Goal: Obtain resource: Obtain resource

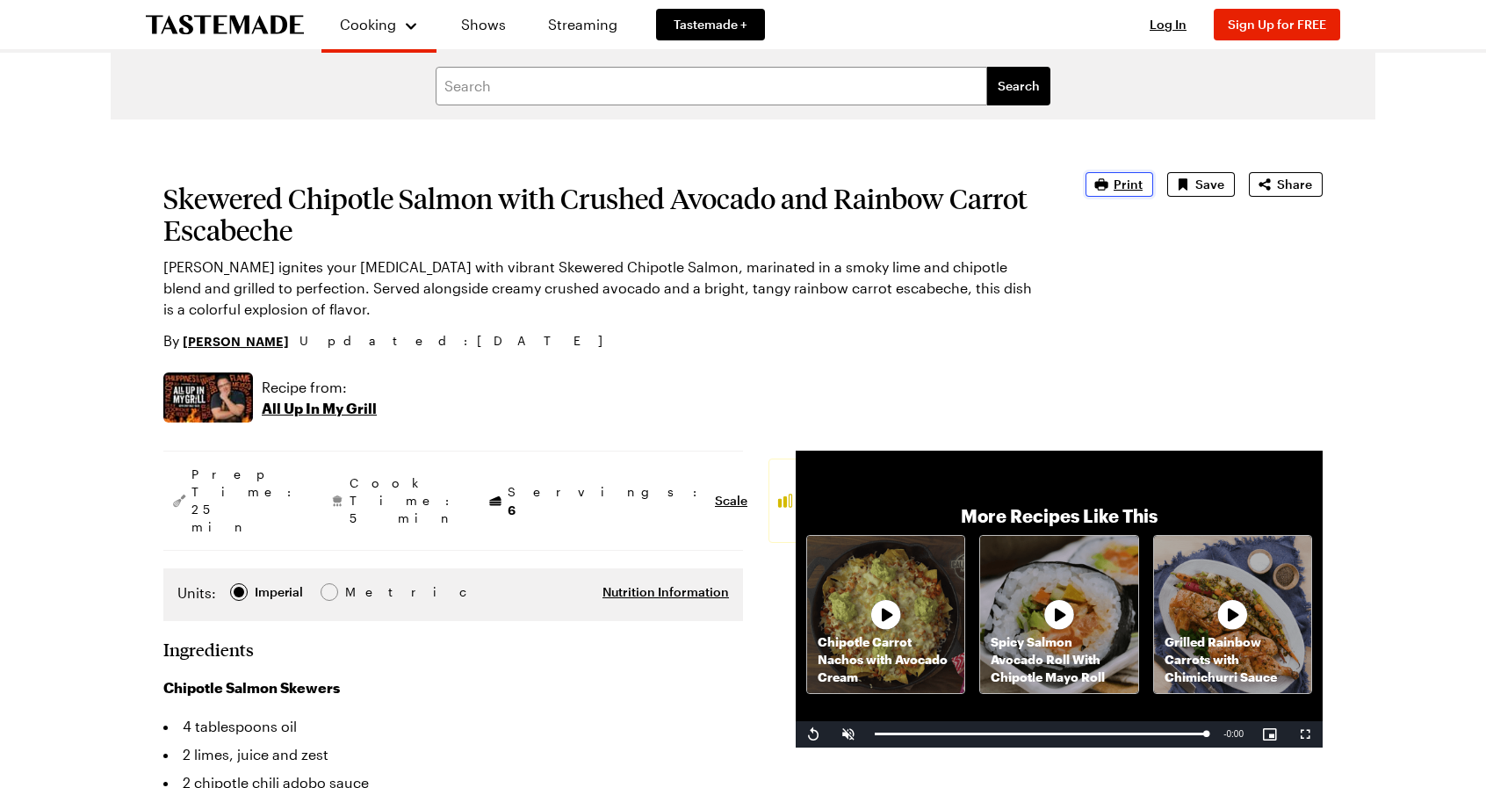
click at [1129, 188] on span "Print" at bounding box center [1128, 185] width 29 height 18
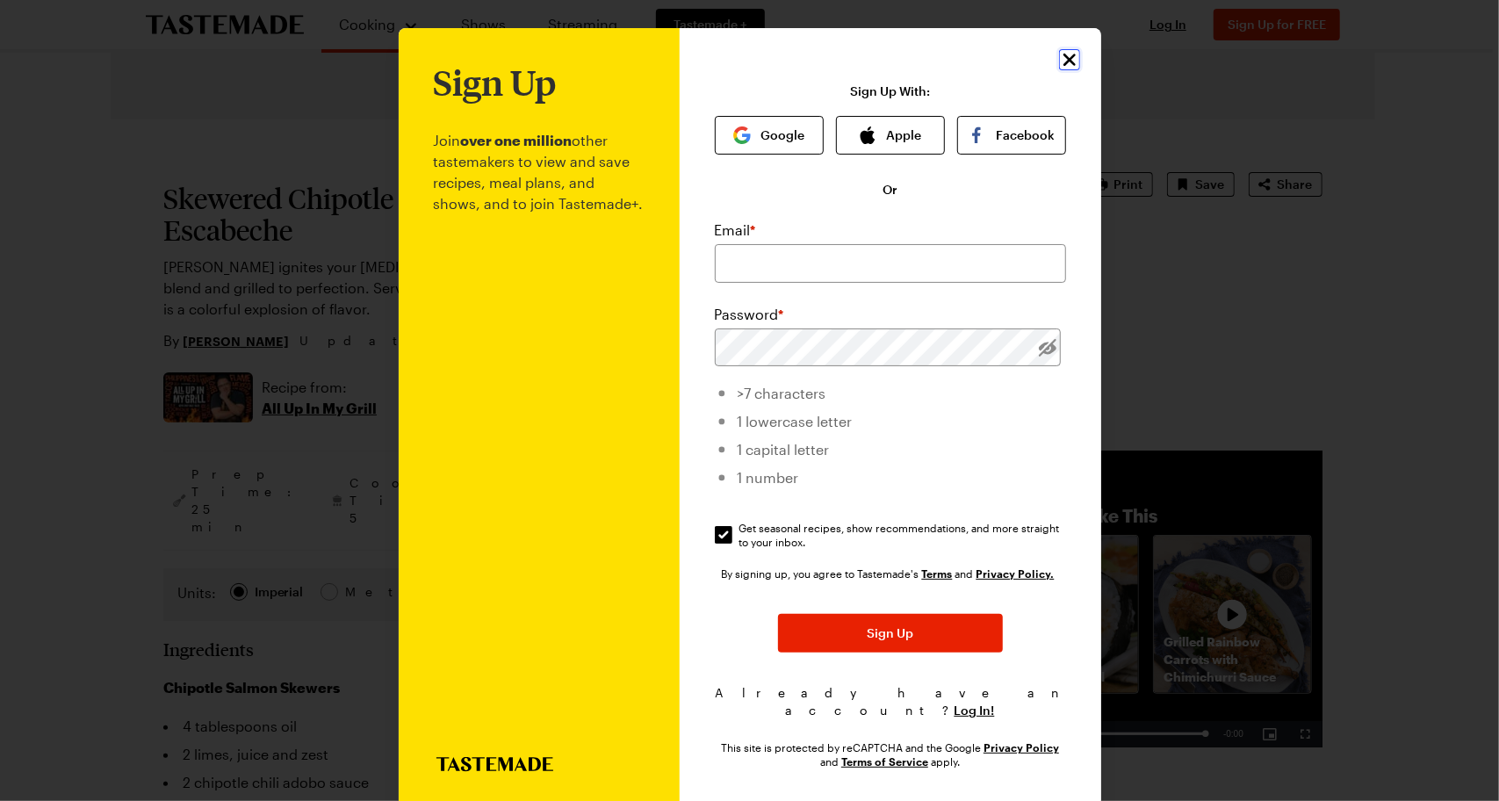
click at [1059, 58] on icon "Close" at bounding box center [1069, 59] width 21 height 21
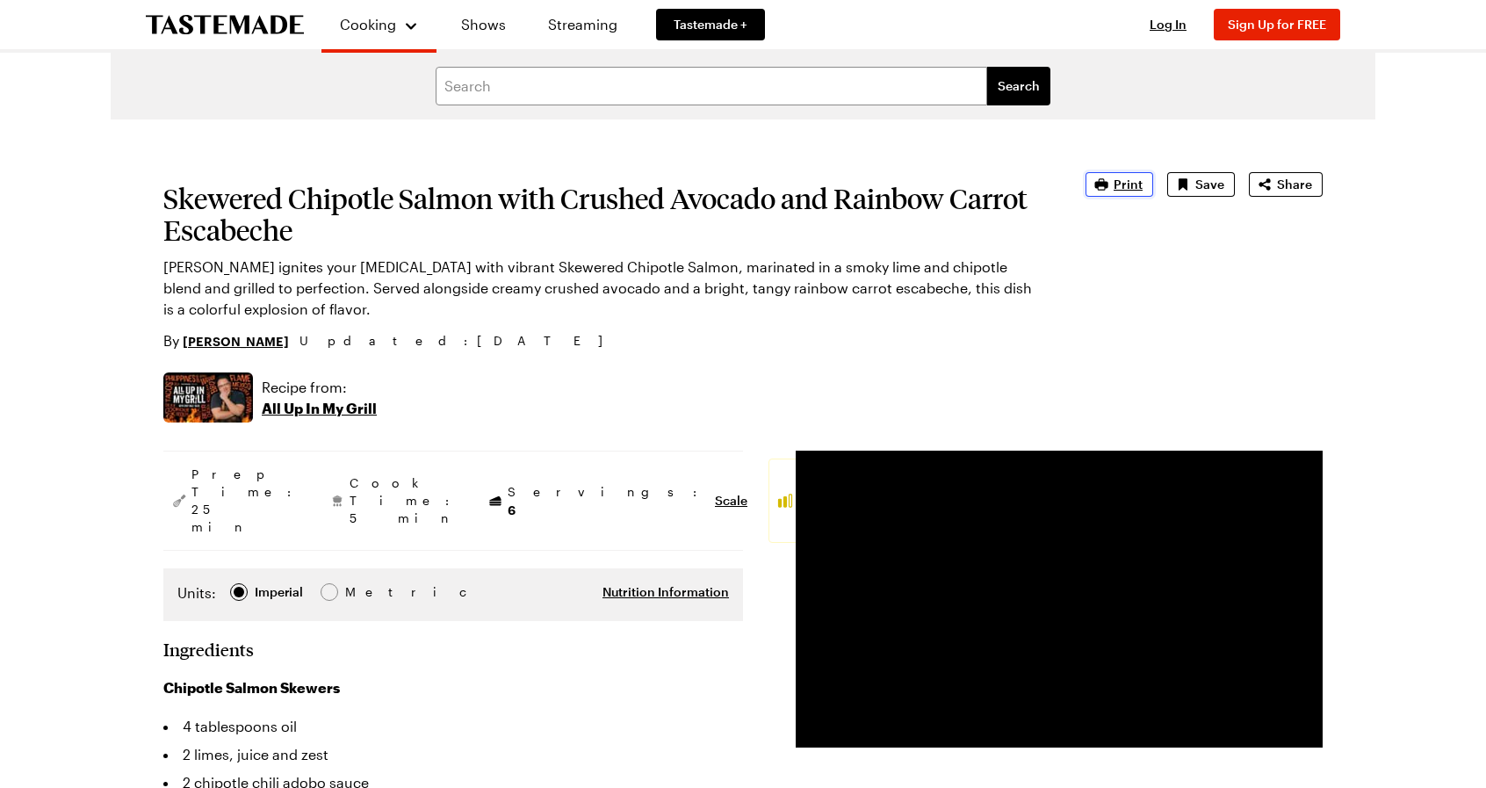
click at [1126, 185] on span "Print" at bounding box center [1128, 185] width 29 height 18
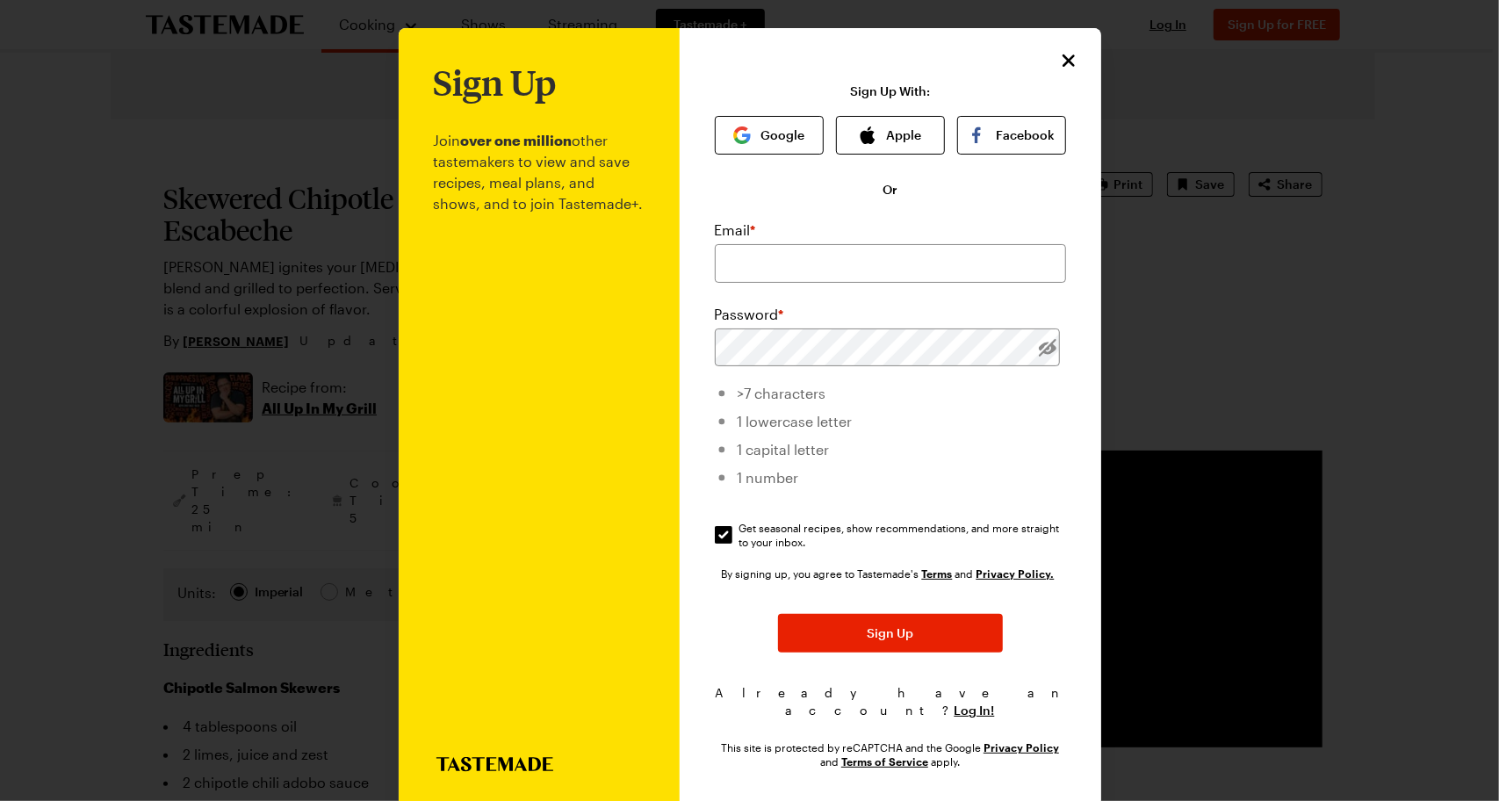
click at [778, 135] on button "Google" at bounding box center [769, 135] width 109 height 39
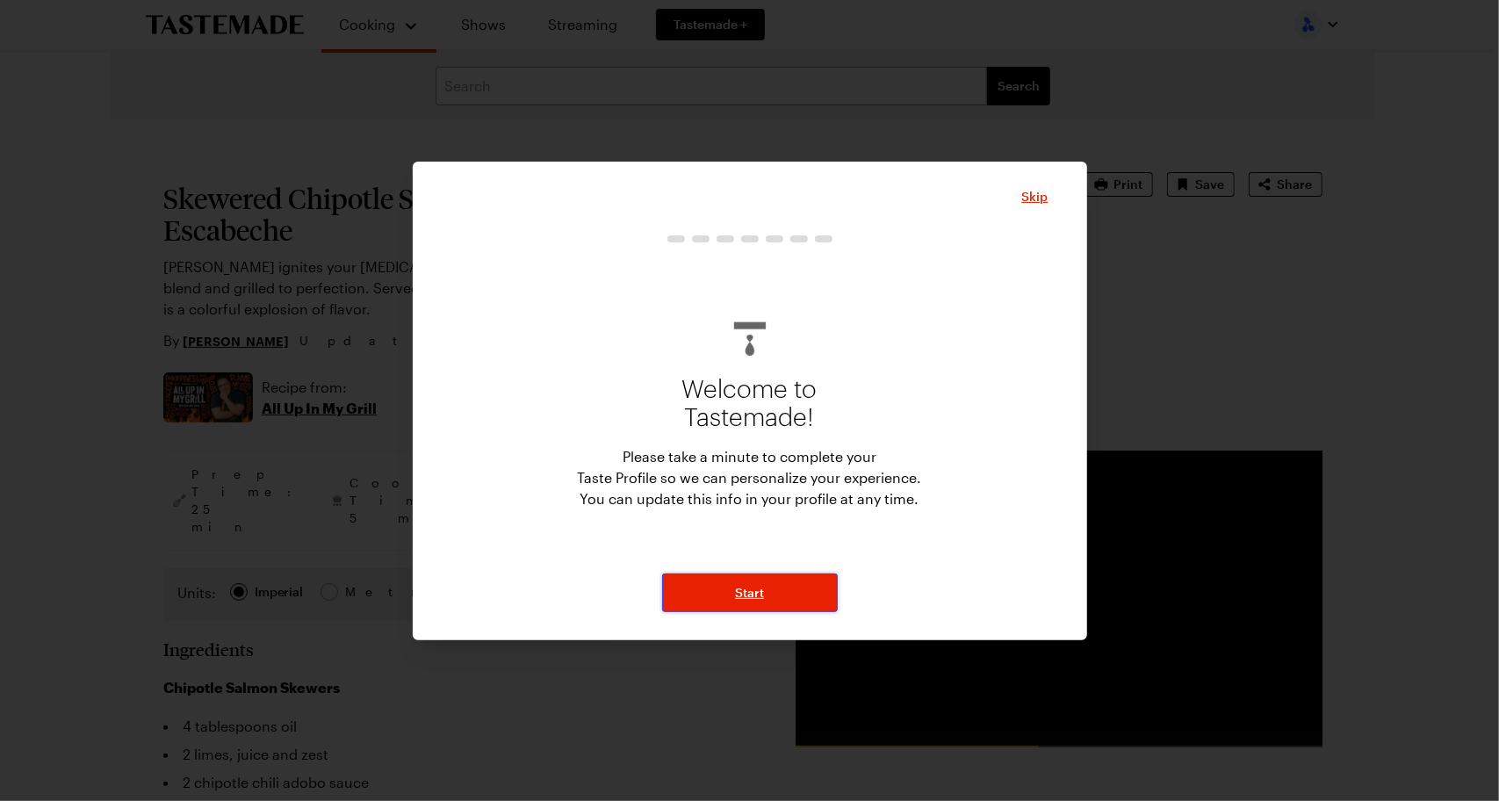
click at [769, 591] on button "Start" at bounding box center [750, 592] width 176 height 39
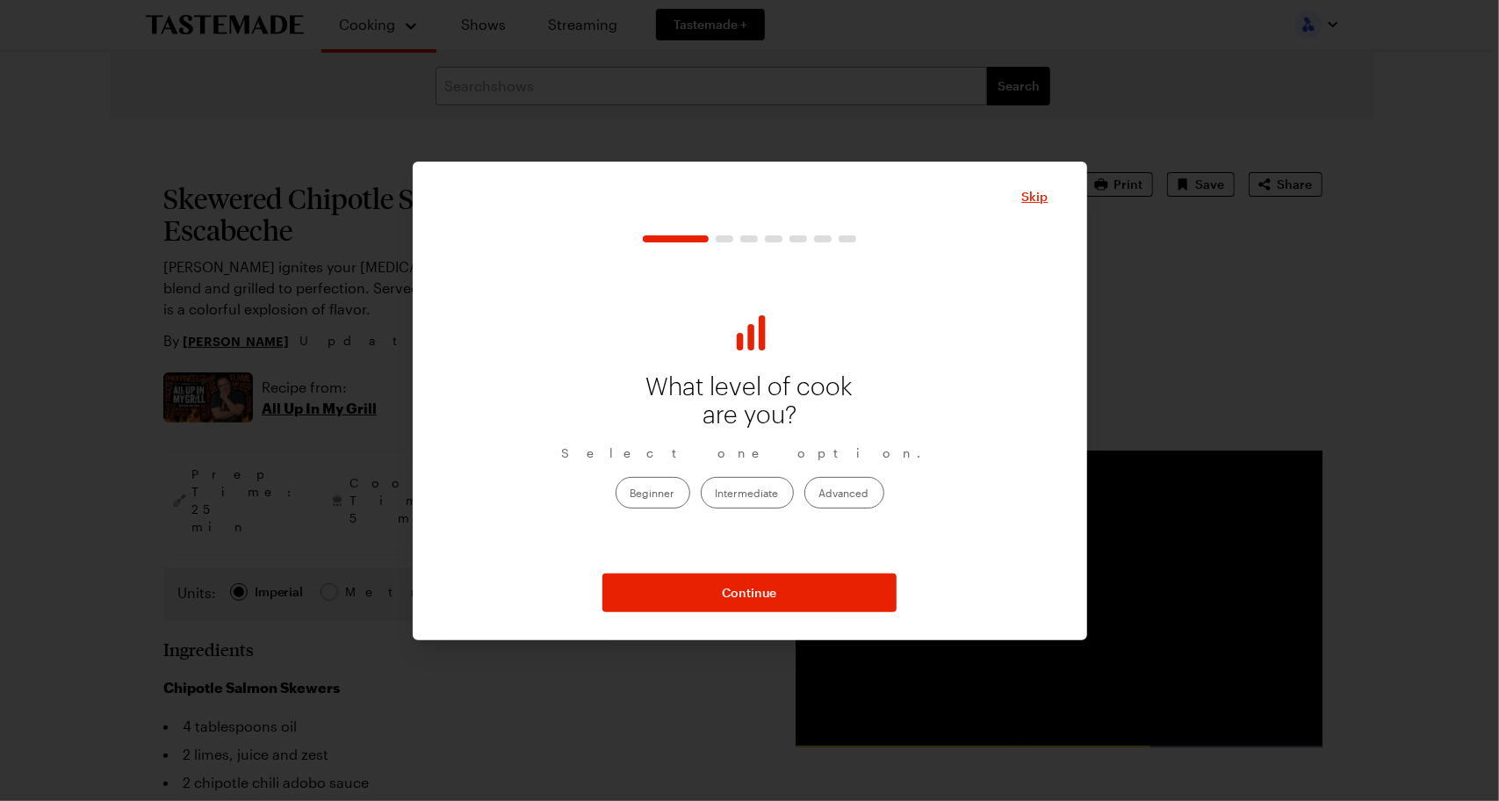
click at [745, 493] on label "Intermediate" at bounding box center [747, 493] width 93 height 32
click at [716, 494] on input "Intermediate" at bounding box center [716, 494] width 0 height 0
click at [769, 592] on span "Continue" at bounding box center [750, 593] width 54 height 18
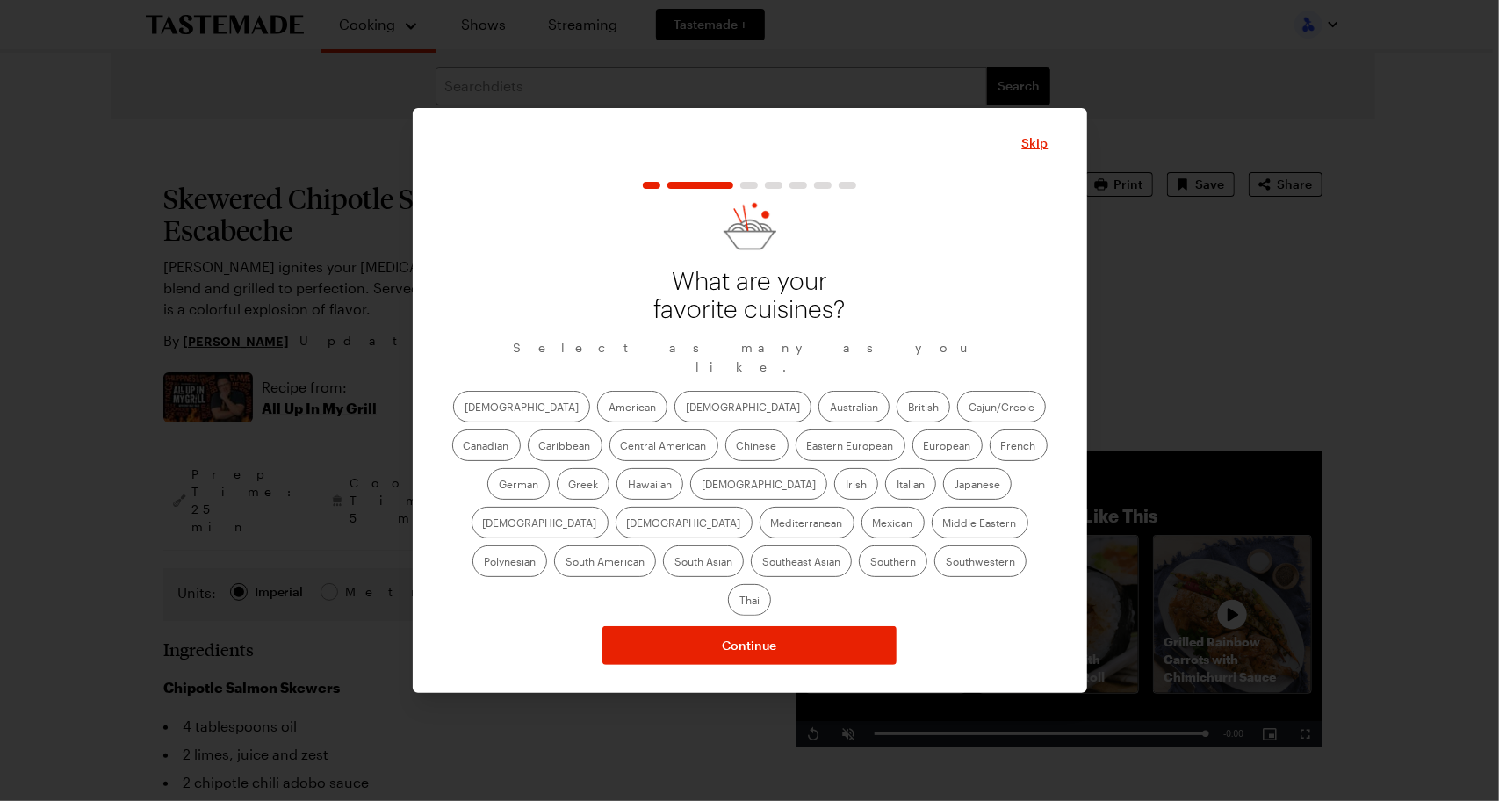
click at [597, 420] on label "American" at bounding box center [632, 407] width 70 height 32
click at [609, 408] on input "American" at bounding box center [609, 408] width 0 height 0
click at [957, 421] on label "Cajun/Creole" at bounding box center [1001, 407] width 89 height 32
click at [969, 408] on input "Cajun/Creole" at bounding box center [969, 408] width 0 height 0
click at [602, 429] on label "Caribbean" at bounding box center [565, 445] width 75 height 32
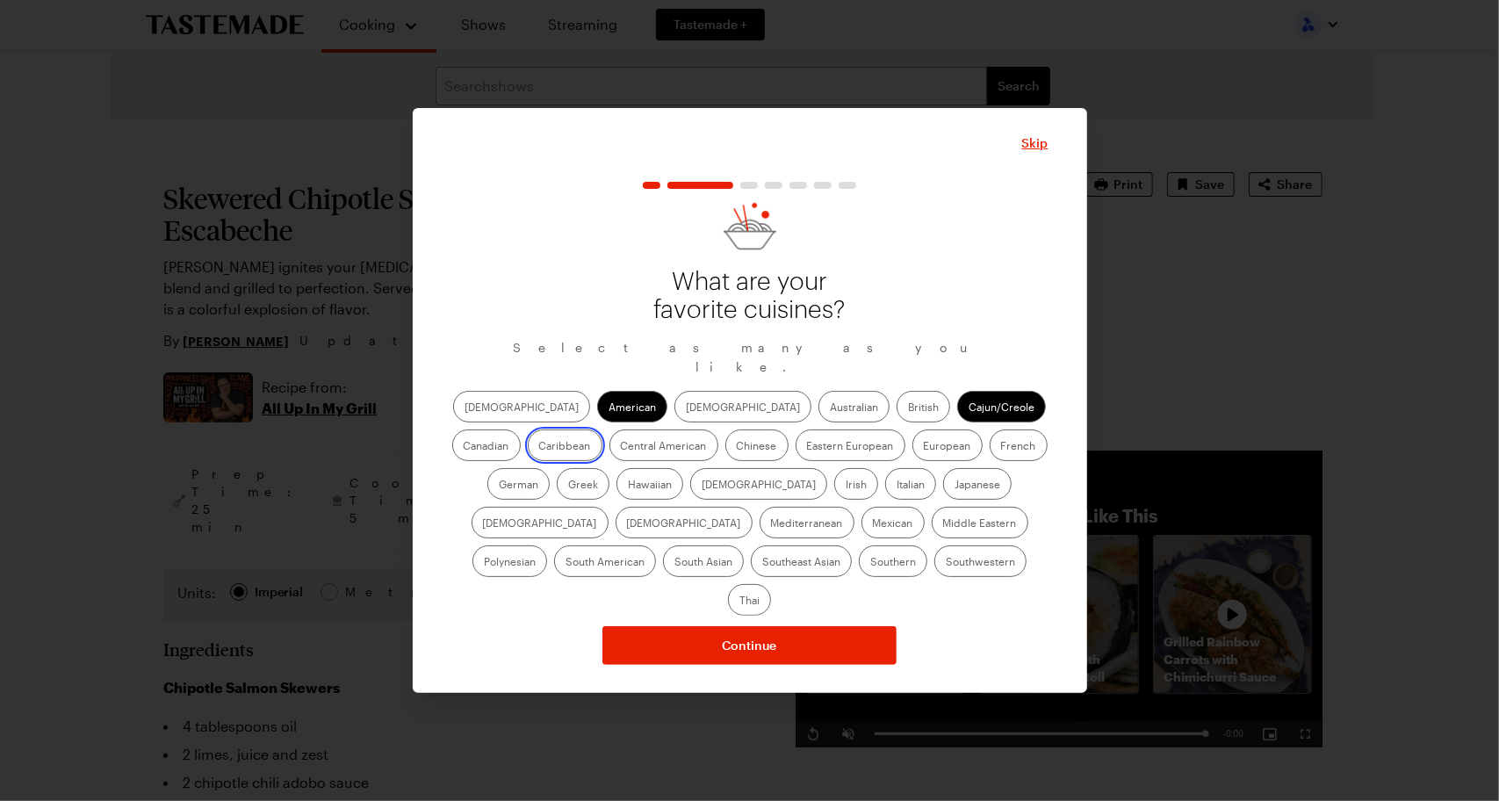
click at [539, 447] on input "Caribbean" at bounding box center [539, 447] width 0 height 0
click at [550, 468] on label "German" at bounding box center [518, 484] width 62 height 32
click at [499, 486] on input "German" at bounding box center [499, 486] width 0 height 0
click at [725, 459] on label "Chinese" at bounding box center [756, 445] width 63 height 32
click at [737, 447] on input "Chinese" at bounding box center [737, 447] width 0 height 0
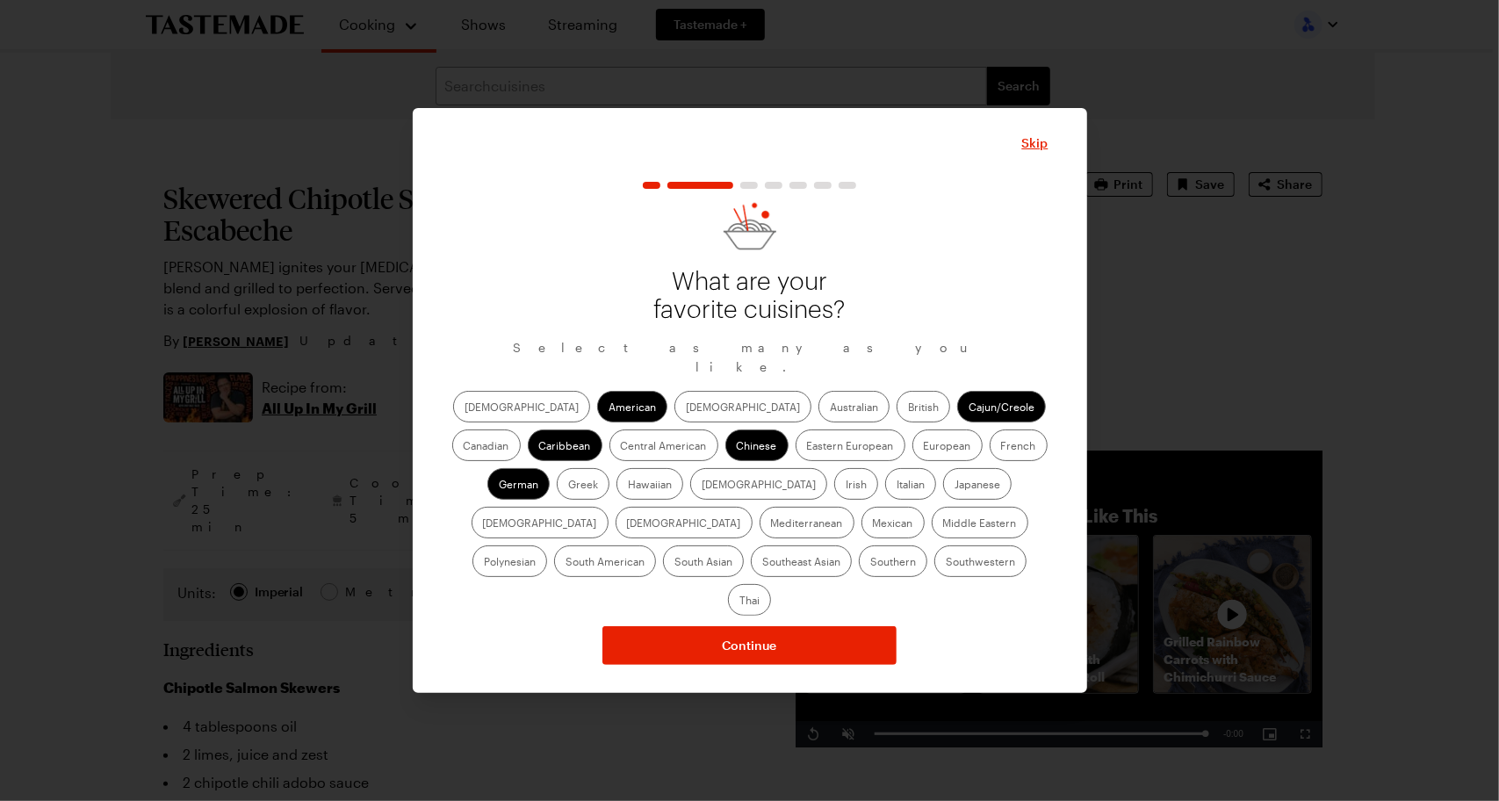
click at [834, 490] on label "Irish" at bounding box center [856, 484] width 44 height 32
click at [846, 486] on input "Irish" at bounding box center [846, 486] width 0 height 0
click at [885, 494] on label "Italian" at bounding box center [910, 484] width 51 height 32
click at [897, 486] on input "Italian" at bounding box center [897, 486] width 0 height 0
click at [943, 487] on label "Japanese" at bounding box center [977, 484] width 68 height 32
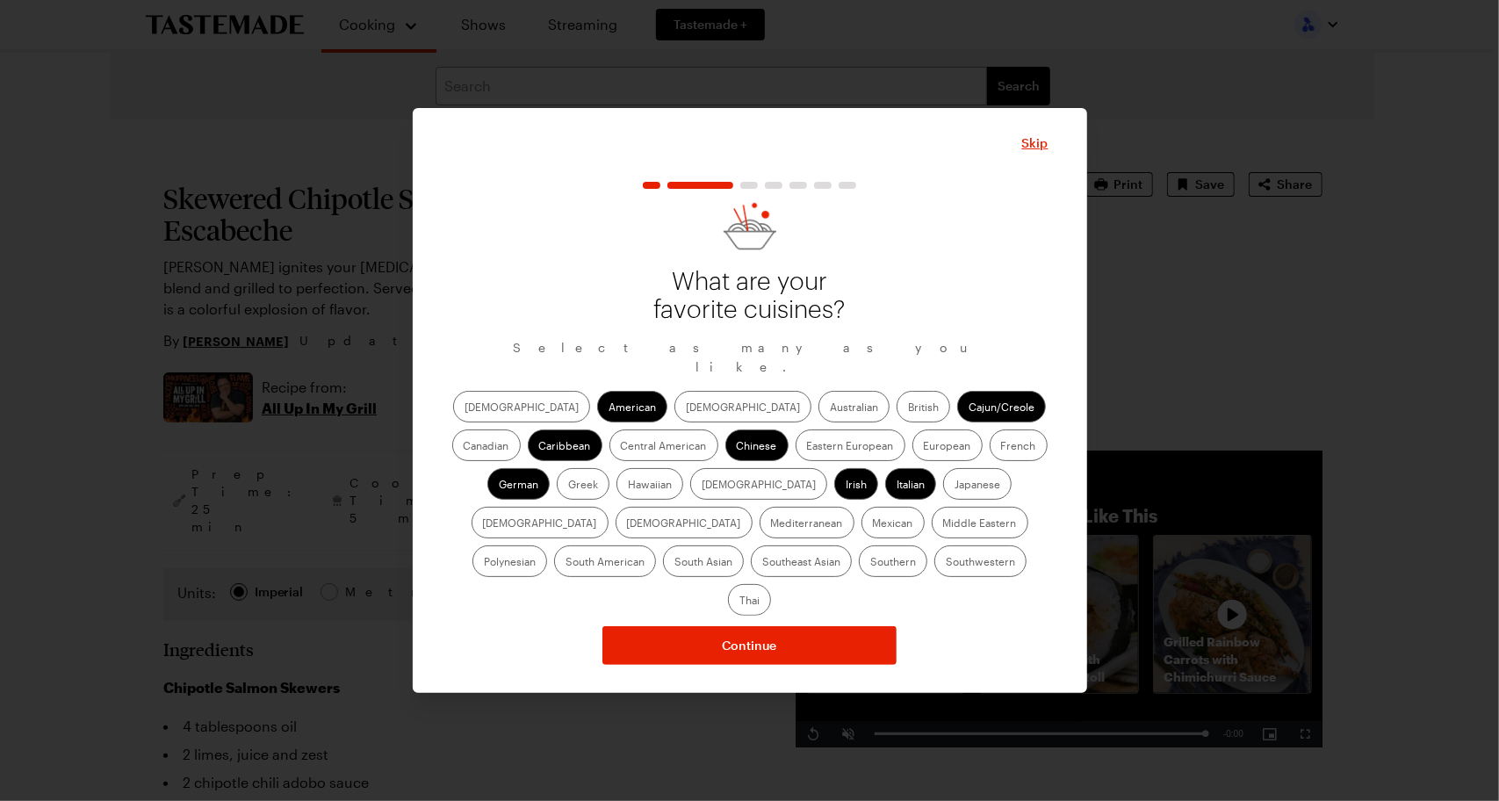
click at [955, 486] on input "Japanese" at bounding box center [955, 486] width 0 height 0
click at [861, 531] on label "Mexican" at bounding box center [892, 523] width 63 height 32
click at [873, 524] on input "Mexican" at bounding box center [873, 524] width 0 height 0
click at [771, 584] on label "Thai" at bounding box center [749, 600] width 43 height 32
click at [739, 602] on input "Thai" at bounding box center [739, 602] width 0 height 0
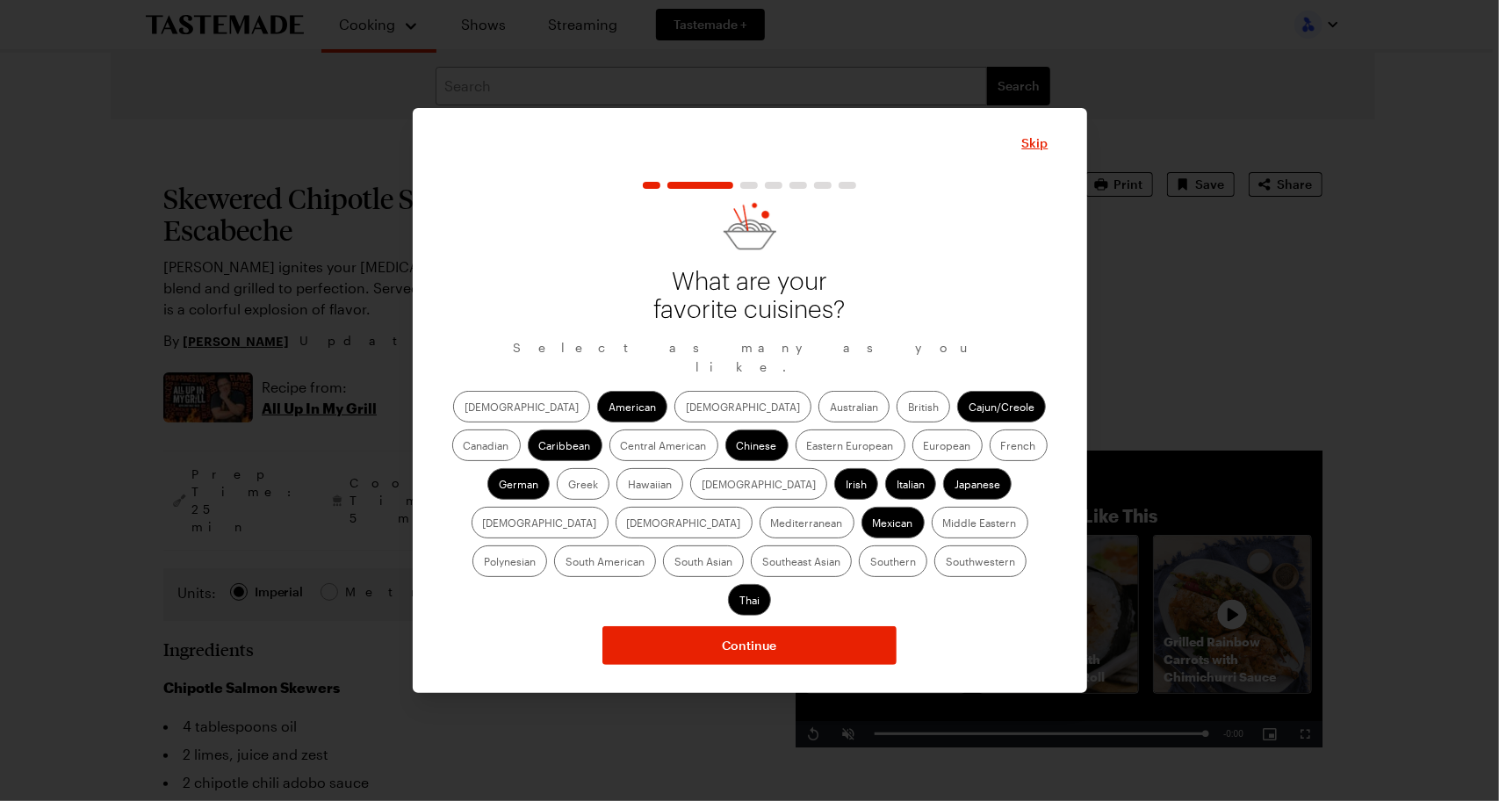
click at [854, 507] on label "Mediterranean" at bounding box center [807, 523] width 95 height 32
click at [771, 524] on input "Mediterranean" at bounding box center [771, 524] width 0 height 0
click at [796, 451] on label "Eastern European" at bounding box center [851, 445] width 110 height 32
click at [807, 447] on European "Eastern European" at bounding box center [807, 447] width 0 height 0
click at [912, 452] on label "European" at bounding box center [947, 445] width 70 height 32
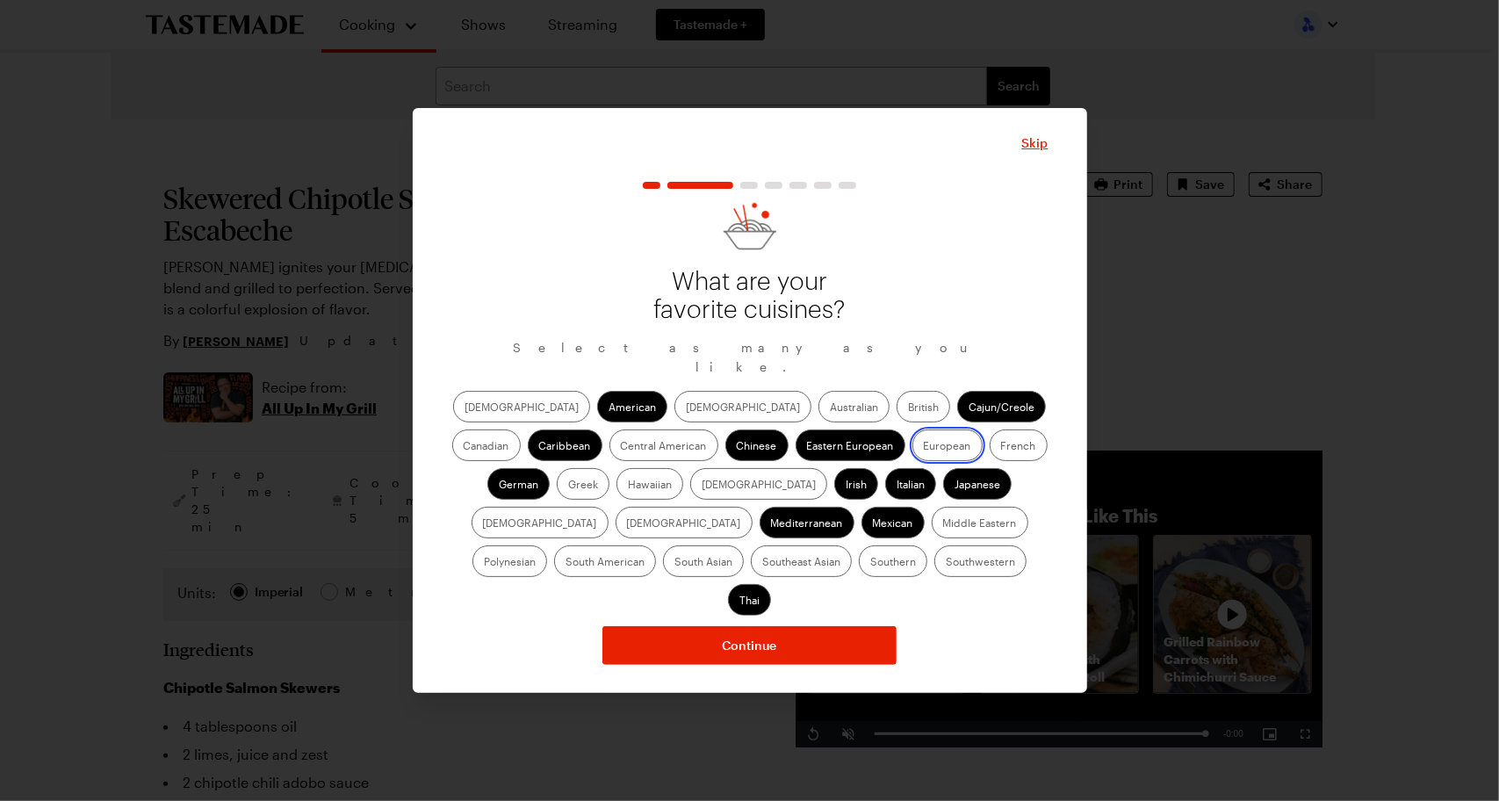
click at [924, 447] on input "European" at bounding box center [924, 447] width 0 height 0
click at [674, 409] on label "Asian" at bounding box center [742, 407] width 137 height 32
click at [686, 408] on input "Asian" at bounding box center [686, 408] width 0 height 0
click at [859, 576] on label "Southern" at bounding box center [893, 561] width 68 height 32
click at [870, 563] on input "Southern" at bounding box center [870, 563] width 0 height 0
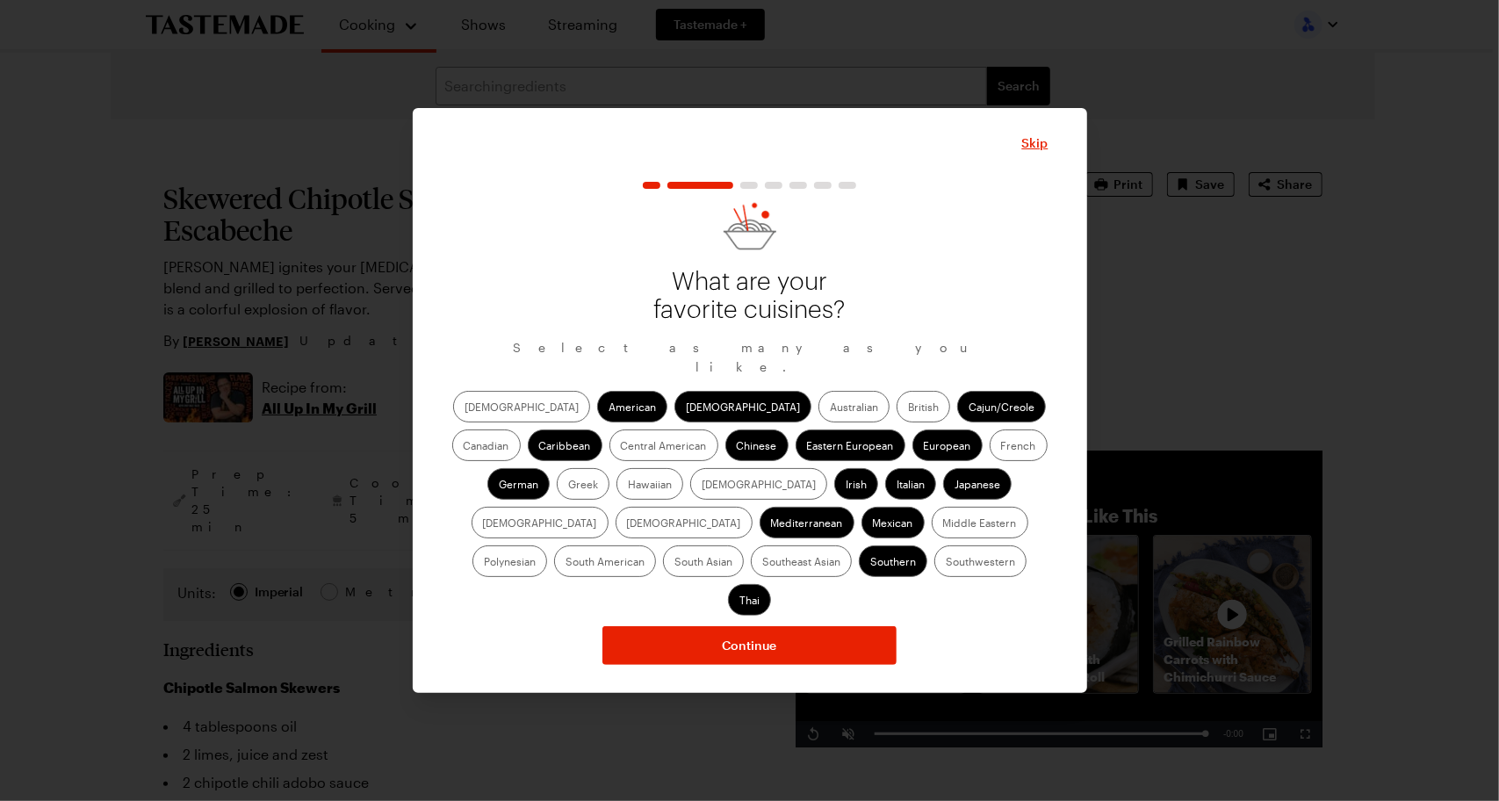
click at [934, 567] on label "Southwestern" at bounding box center [980, 561] width 92 height 32
click at [946, 563] on input "Southwestern" at bounding box center [946, 563] width 0 height 0
click at [762, 637] on span "Continue" at bounding box center [750, 646] width 54 height 18
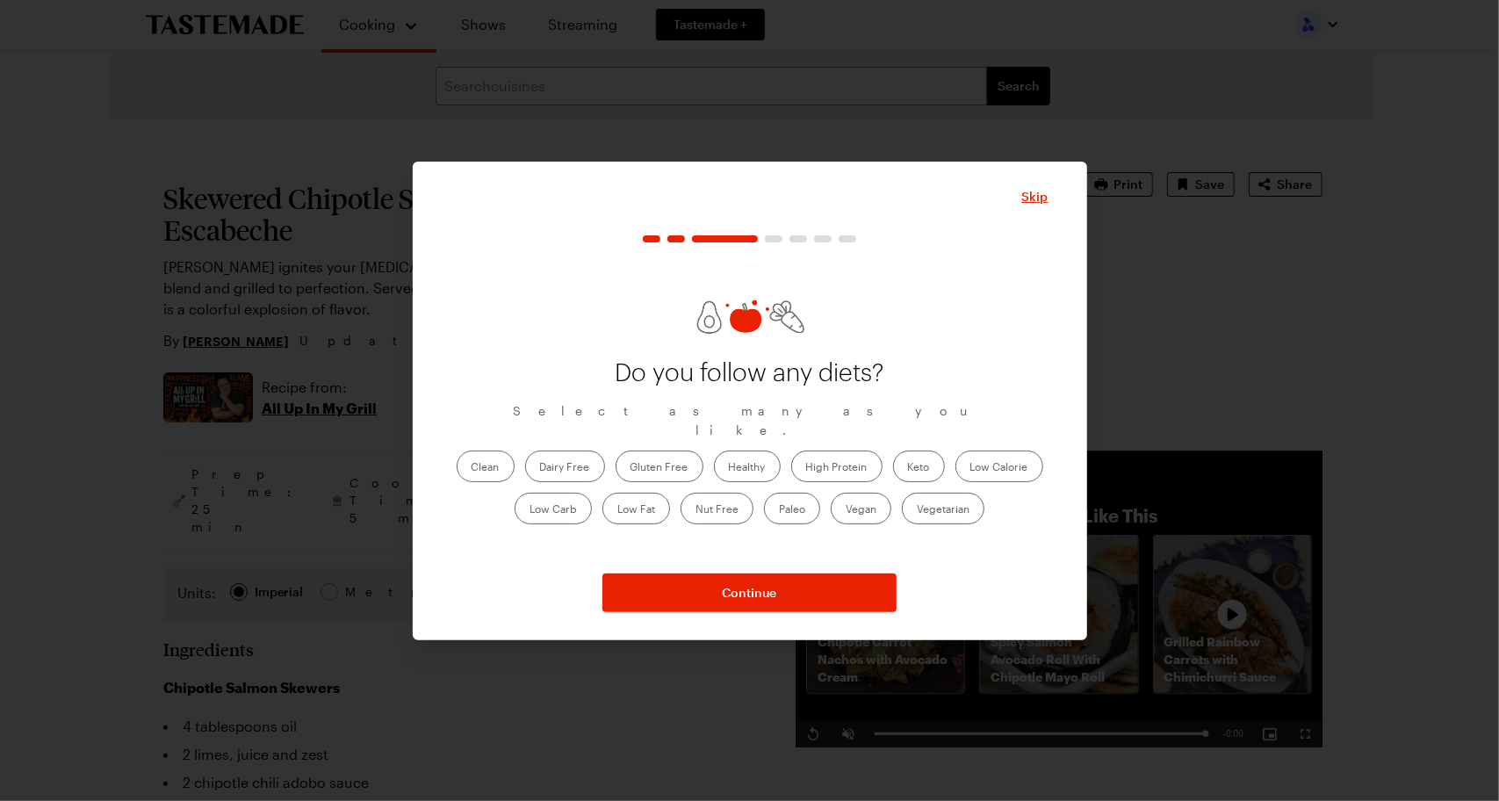
click at [756, 458] on label "Healthy" at bounding box center [747, 467] width 67 height 32
click at [729, 468] on input "Healthy" at bounding box center [729, 468] width 0 height 0
drag, startPoint x: 756, startPoint y: 458, endPoint x: 739, endPoint y: 456, distance: 17.7
click at [739, 456] on label "Healthy" at bounding box center [747, 467] width 67 height 32
click at [574, 498] on label "Low Carb" at bounding box center [553, 509] width 77 height 32
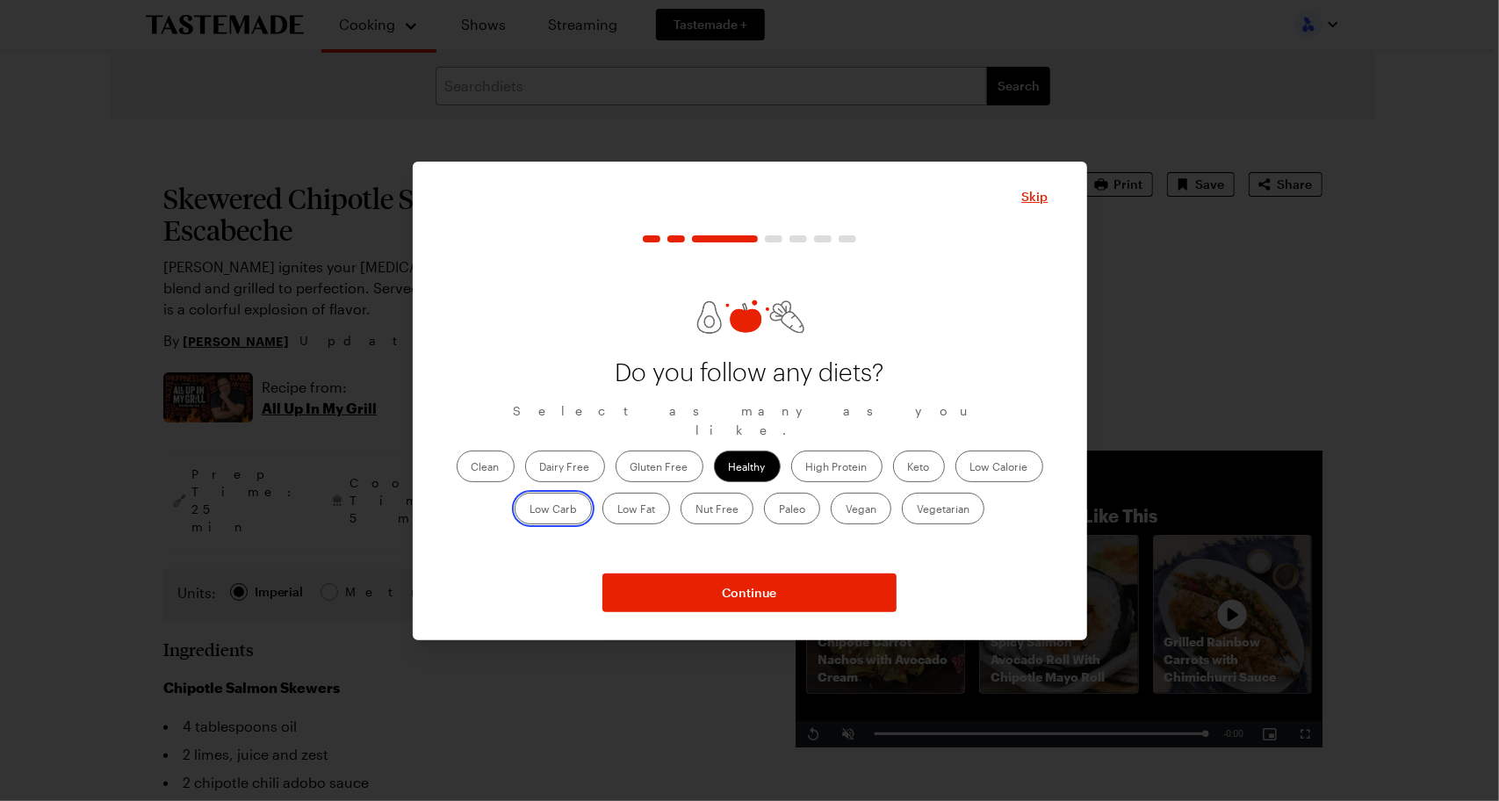
click at [530, 510] on Carb "Low Carb" at bounding box center [530, 510] width 0 height 0
click at [735, 593] on span "Continue" at bounding box center [750, 593] width 54 height 18
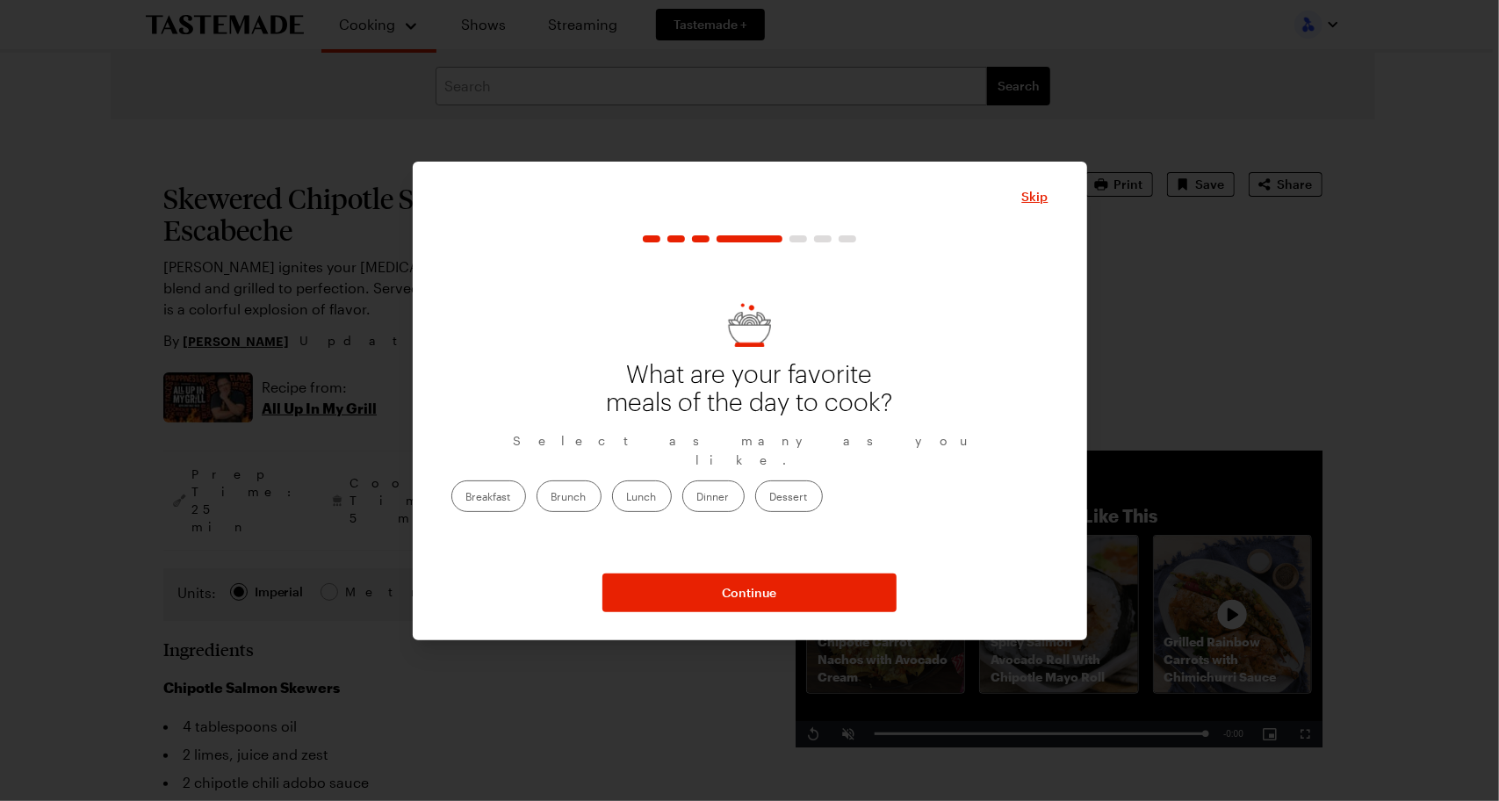
click at [745, 484] on label "Dinner" at bounding box center [713, 496] width 62 height 32
click at [697, 498] on input "Dinner" at bounding box center [697, 498] width 0 height 0
click at [739, 599] on span "Continue" at bounding box center [750, 593] width 54 height 18
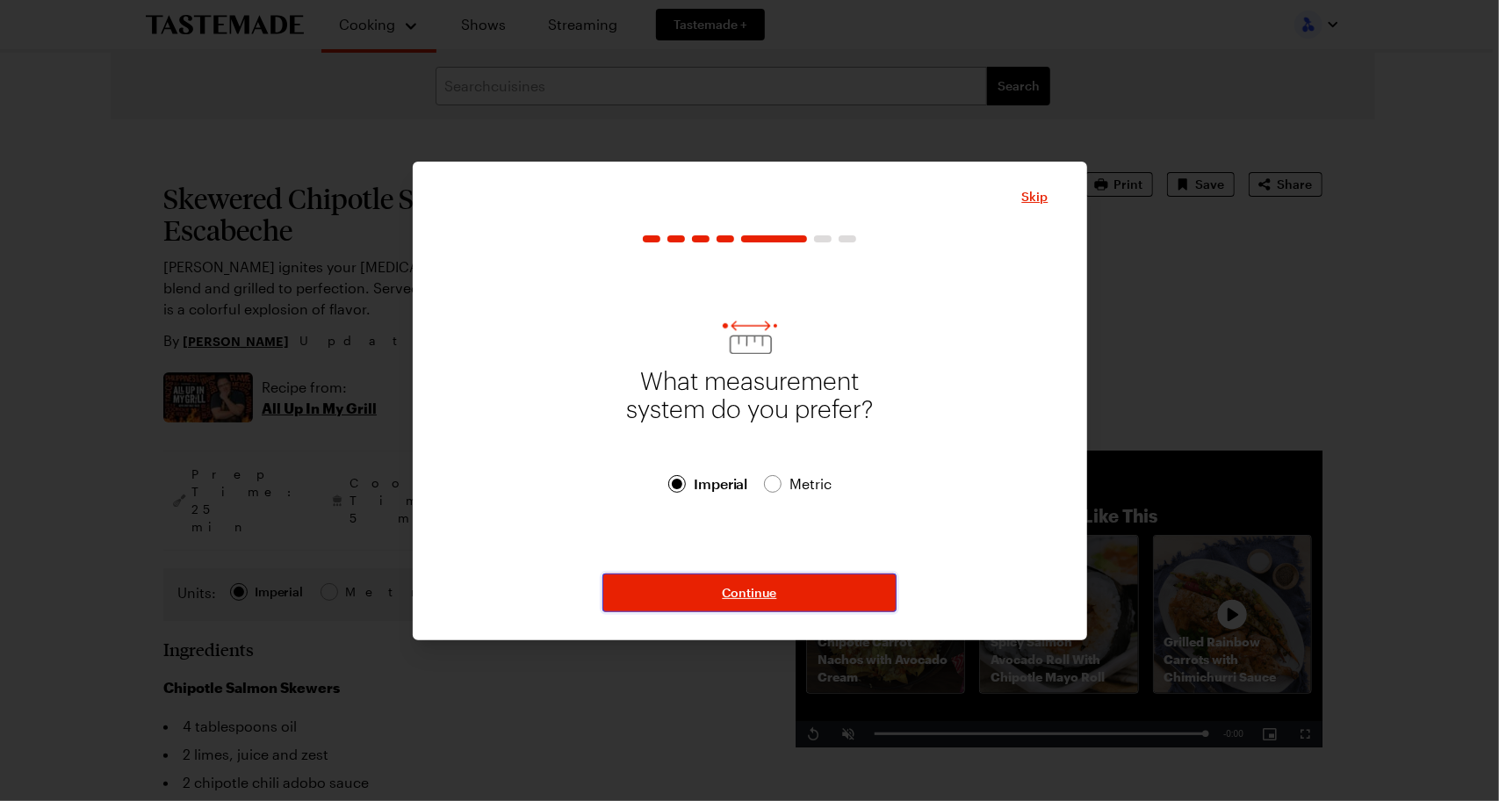
click at [753, 598] on span "Continue" at bounding box center [750, 593] width 54 height 18
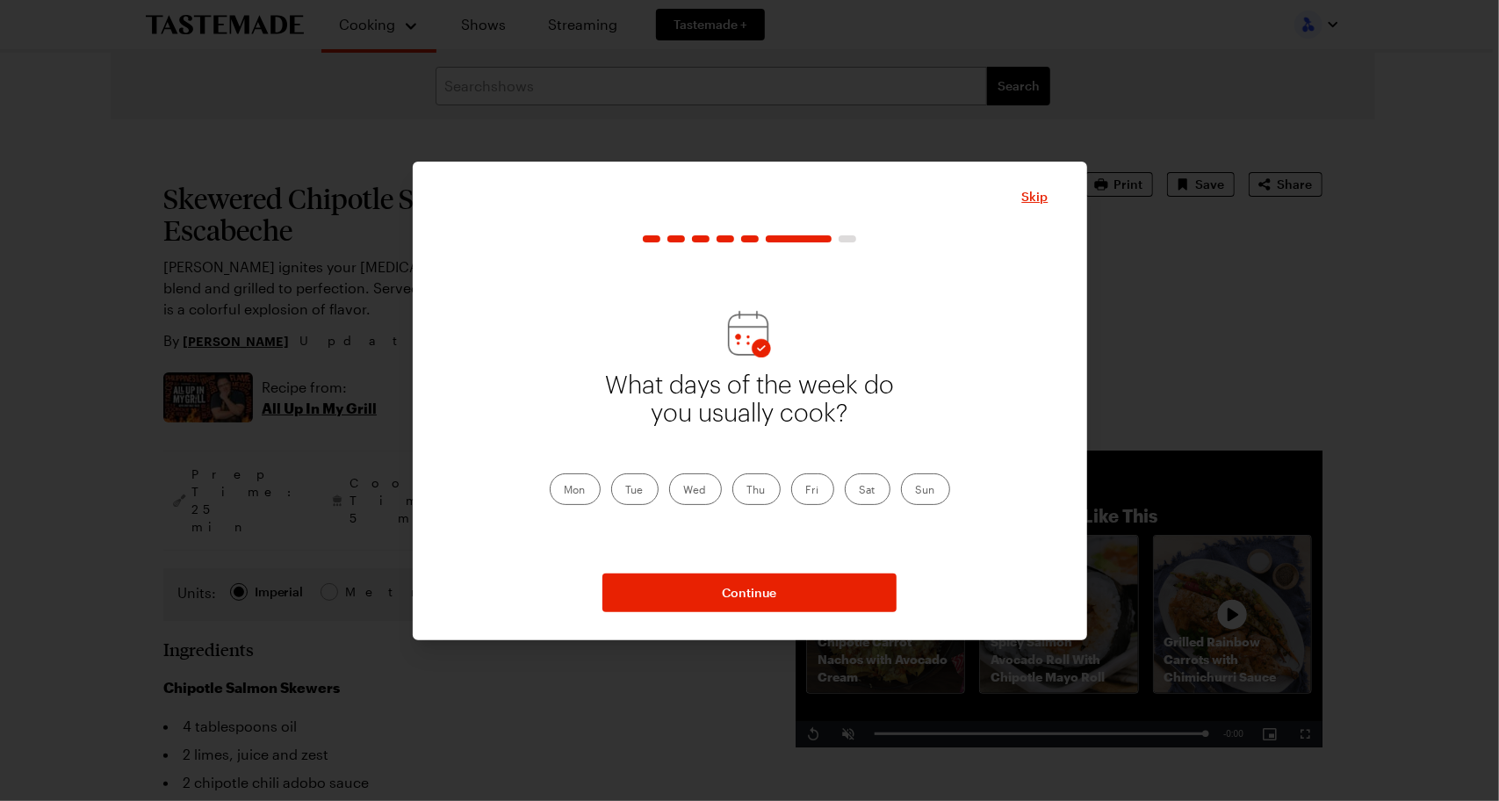
drag, startPoint x: 569, startPoint y: 487, endPoint x: 599, endPoint y: 494, distance: 30.7
click at [571, 489] on label "Mon" at bounding box center [575, 489] width 51 height 32
click at [638, 493] on label "Tue" at bounding box center [634, 489] width 47 height 32
click at [626, 491] on input "Tue" at bounding box center [626, 491] width 0 height 0
click at [694, 486] on label "Wed" at bounding box center [695, 489] width 53 height 32
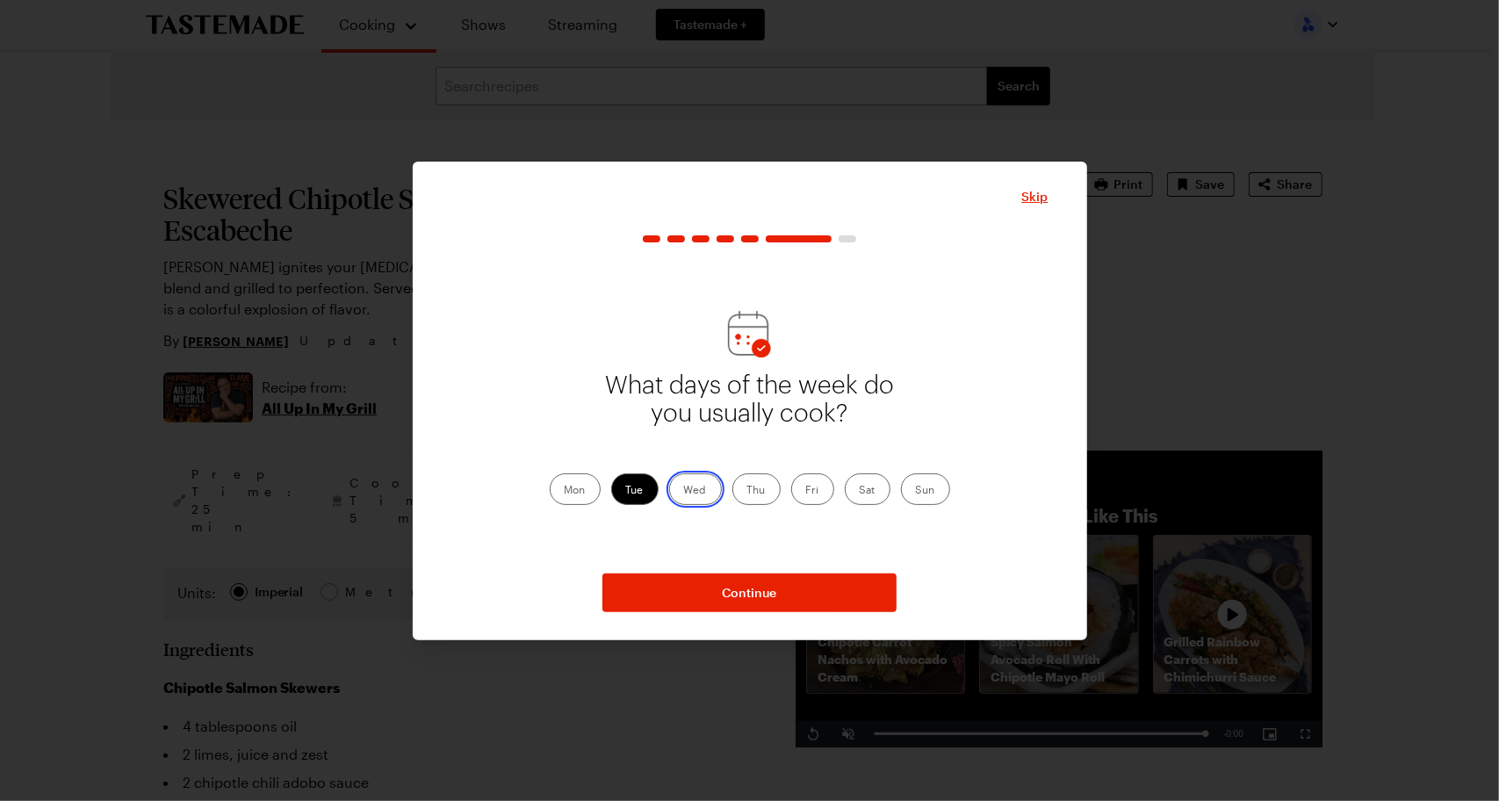
click at [684, 491] on input "Wed" at bounding box center [684, 491] width 0 height 0
click at [569, 491] on label "Mon" at bounding box center [575, 489] width 51 height 32
click at [565, 491] on input "Mon" at bounding box center [565, 491] width 0 height 0
click at [741, 477] on label "Thu" at bounding box center [756, 489] width 48 height 32
click at [747, 491] on input "Thu" at bounding box center [747, 491] width 0 height 0
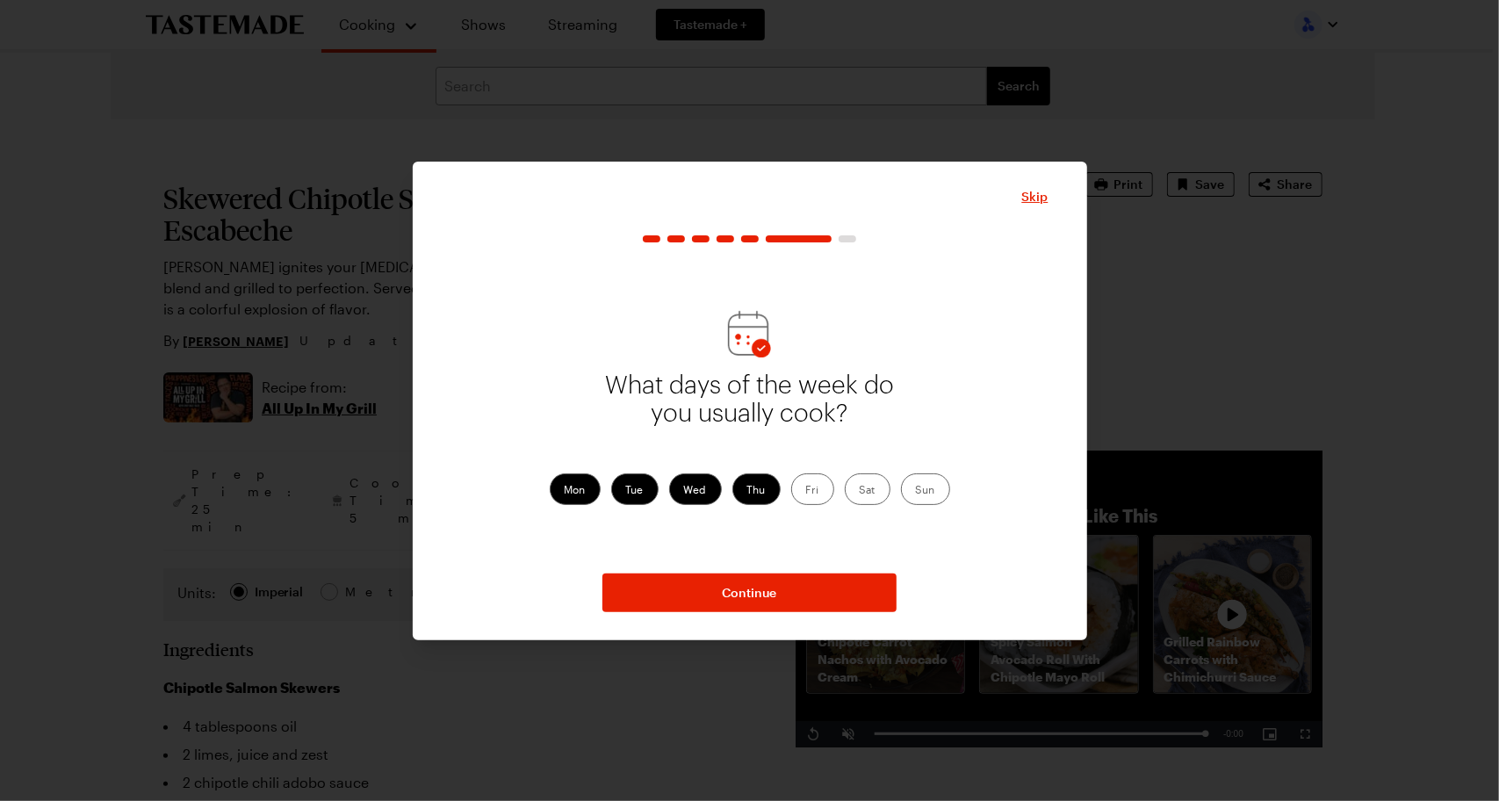
click at [822, 499] on label "Fri" at bounding box center [812, 489] width 43 height 32
click at [806, 491] on input "Fri" at bounding box center [806, 491] width 0 height 0
drag, startPoint x: 870, startPoint y: 493, endPoint x: 885, endPoint y: 487, distance: 16.1
click at [871, 493] on label "Sat" at bounding box center [868, 489] width 46 height 32
click at [860, 491] on input "Sat" at bounding box center [860, 491] width 0 height 0
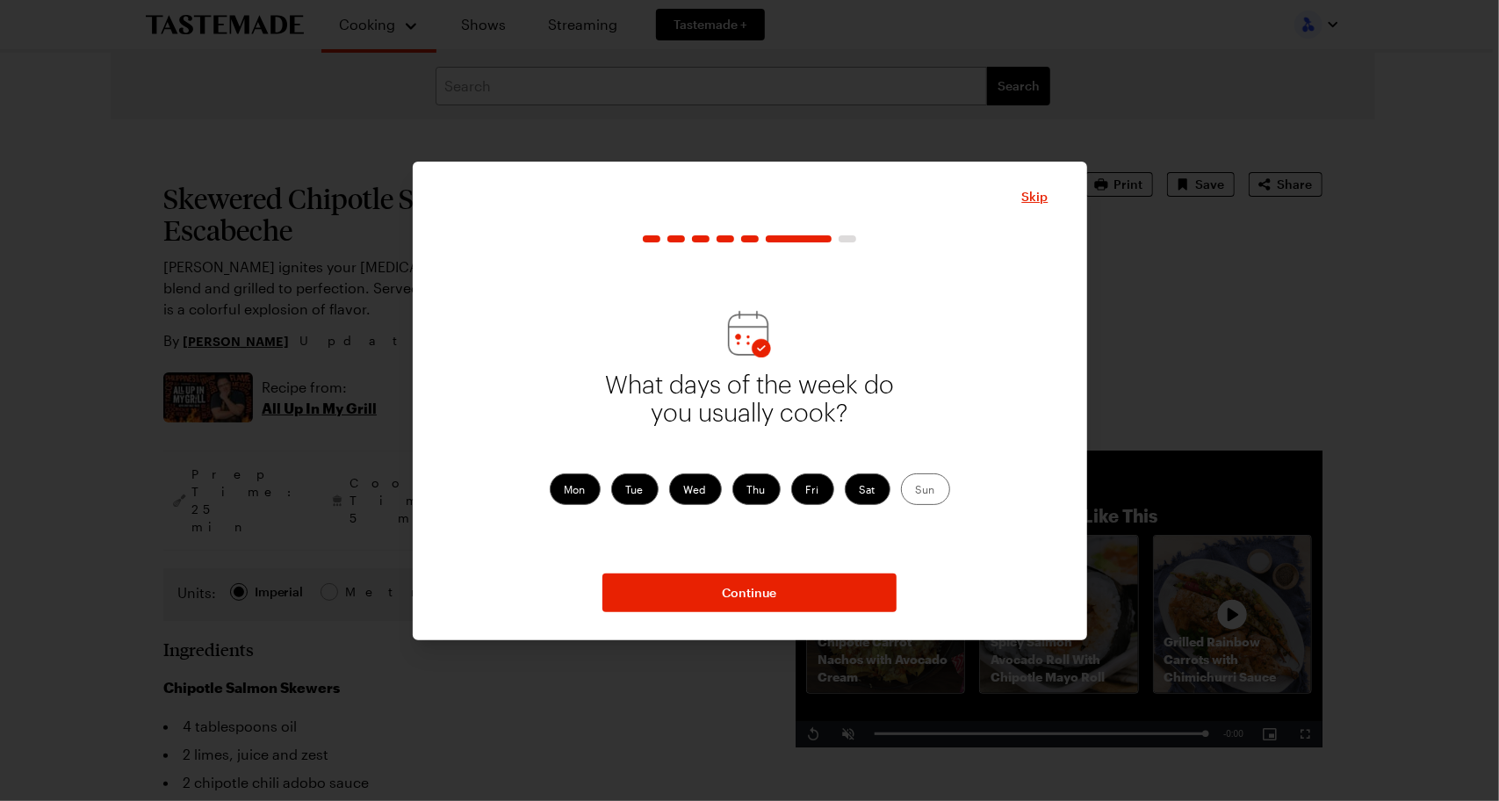
click at [931, 479] on label "Sun" at bounding box center [925, 489] width 49 height 32
click at [916, 491] on input "Sun" at bounding box center [916, 491] width 0 height 0
click at [804, 595] on button "Continue" at bounding box center [749, 592] width 294 height 39
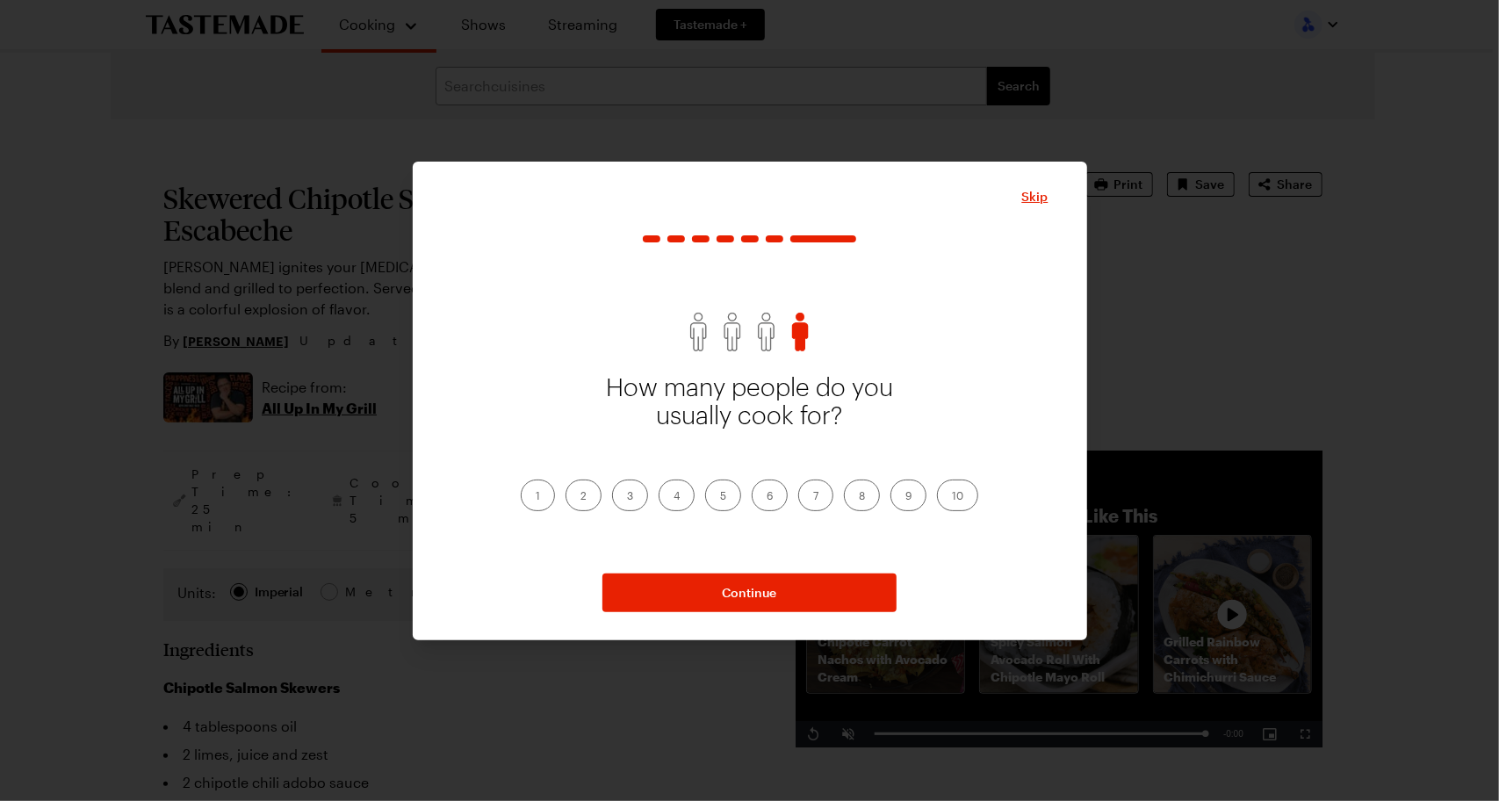
drag, startPoint x: 593, startPoint y: 491, endPoint x: 578, endPoint y: 503, distance: 19.3
click at [578, 503] on label "2" at bounding box center [584, 495] width 36 height 32
click at [580, 497] on input "2" at bounding box center [580, 497] width 0 height 0
click at [672, 500] on label "4" at bounding box center [677, 495] width 36 height 32
click at [674, 497] on input "4" at bounding box center [674, 497] width 0 height 0
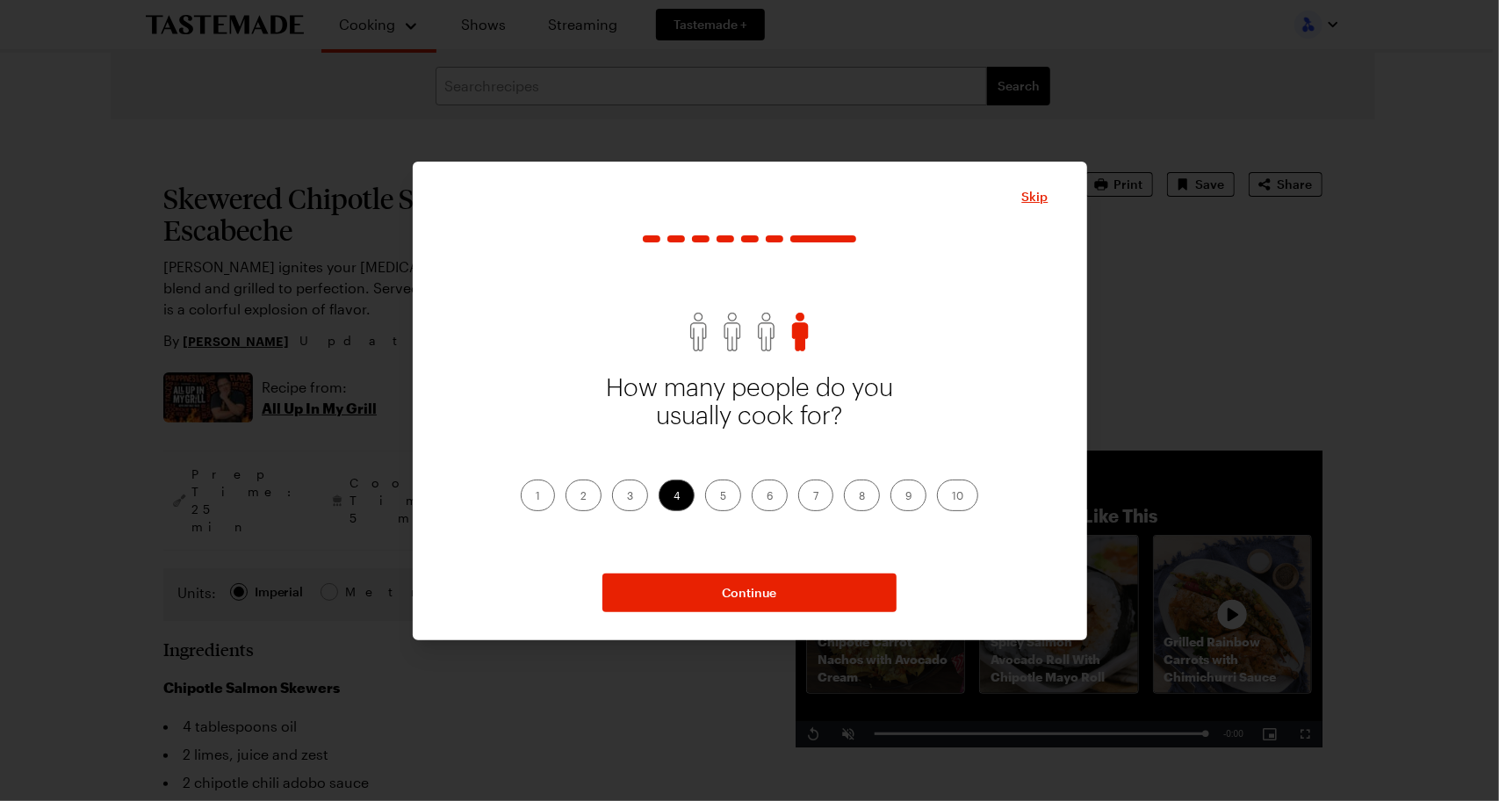
click at [589, 496] on label "2" at bounding box center [584, 495] width 36 height 32
click at [580, 497] on input "2" at bounding box center [580, 497] width 0 height 0
click at [627, 496] on label "3" at bounding box center [630, 495] width 36 height 32
click at [627, 497] on input "3" at bounding box center [627, 497] width 0 height 0
click at [761, 588] on span "Continue" at bounding box center [750, 593] width 54 height 18
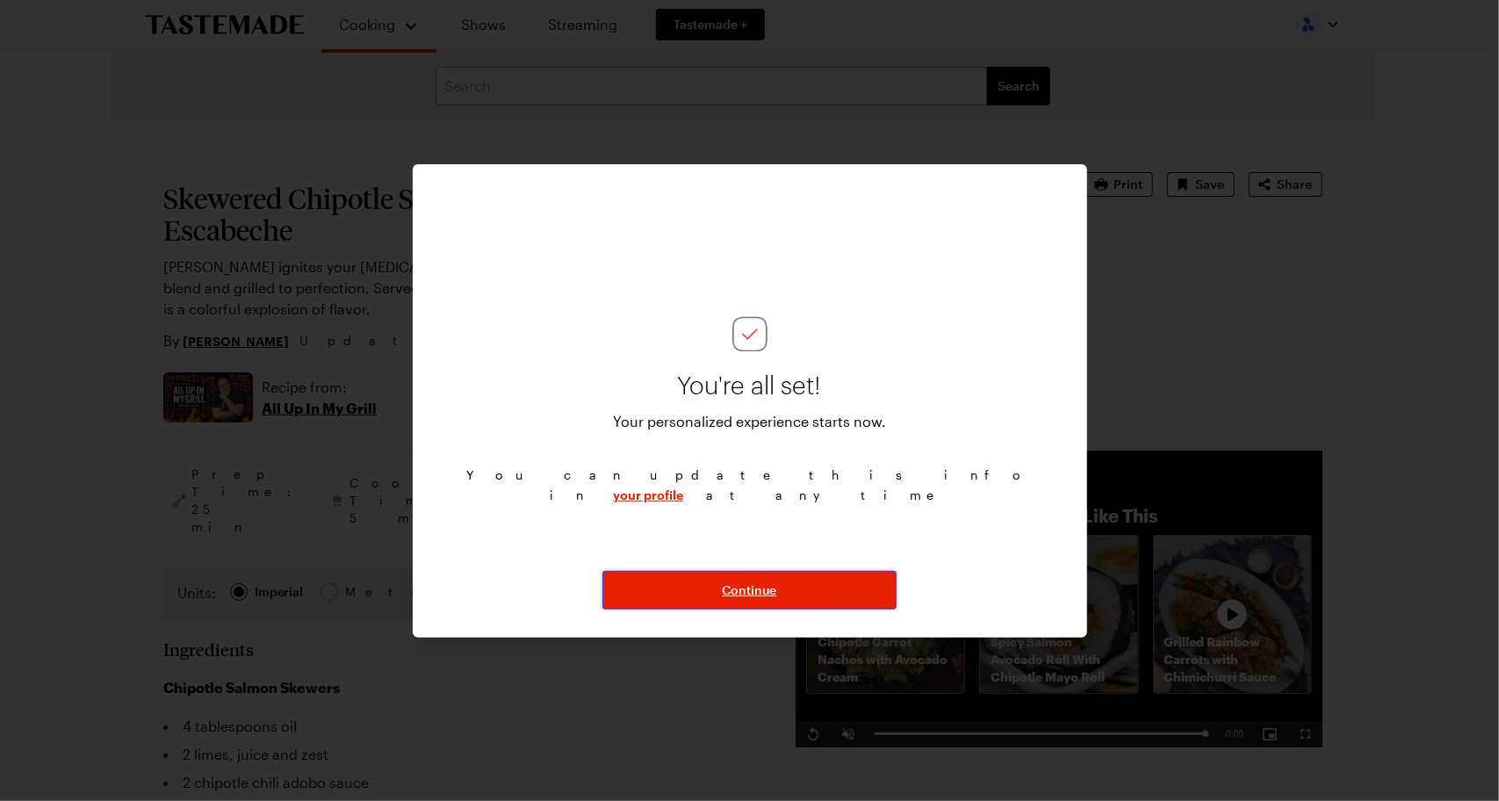
click at [745, 587] on span "Continue" at bounding box center [750, 590] width 54 height 18
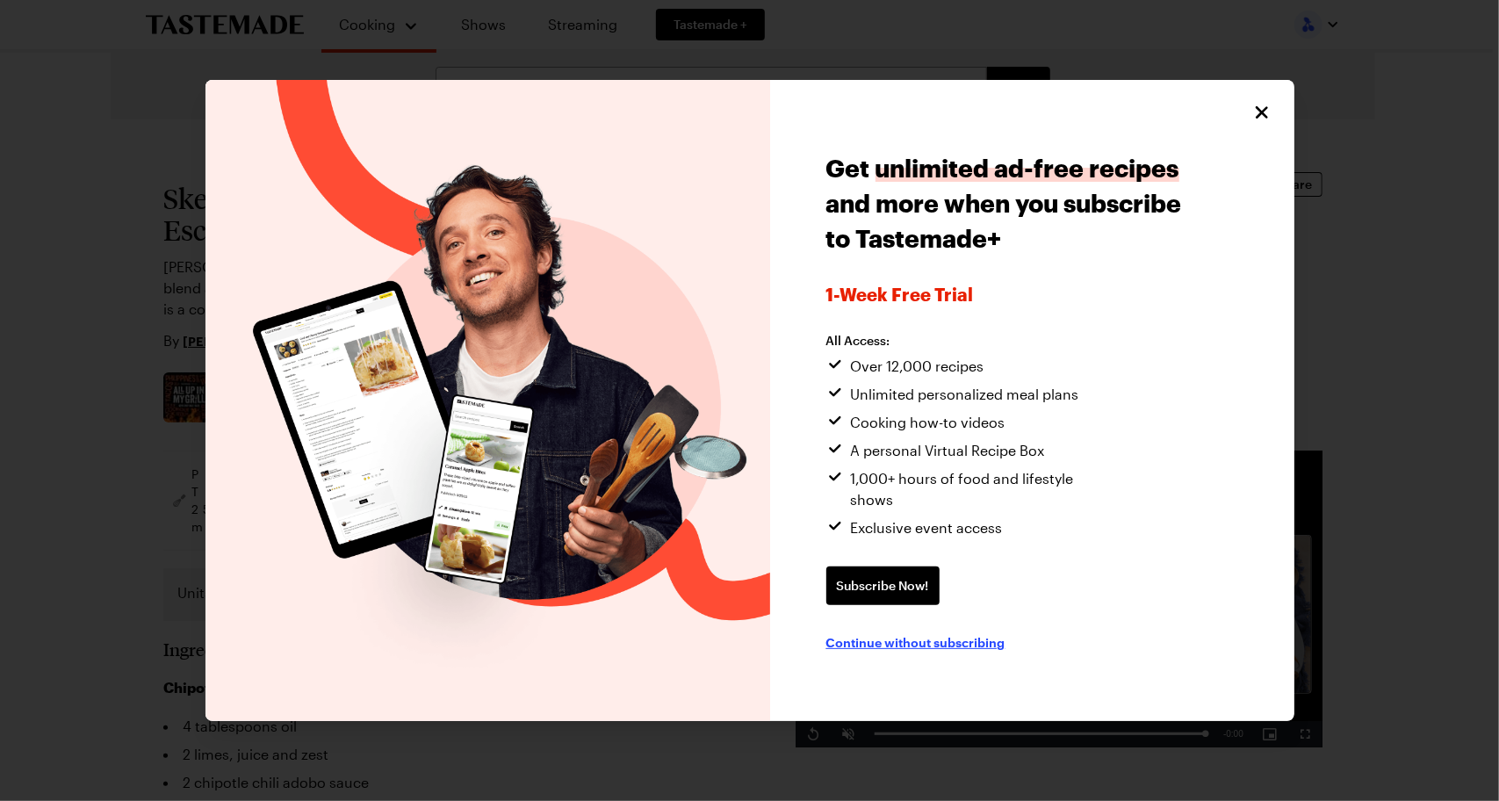
click at [895, 633] on span "Continue without subscribing" at bounding box center [915, 642] width 179 height 18
type textarea "x"
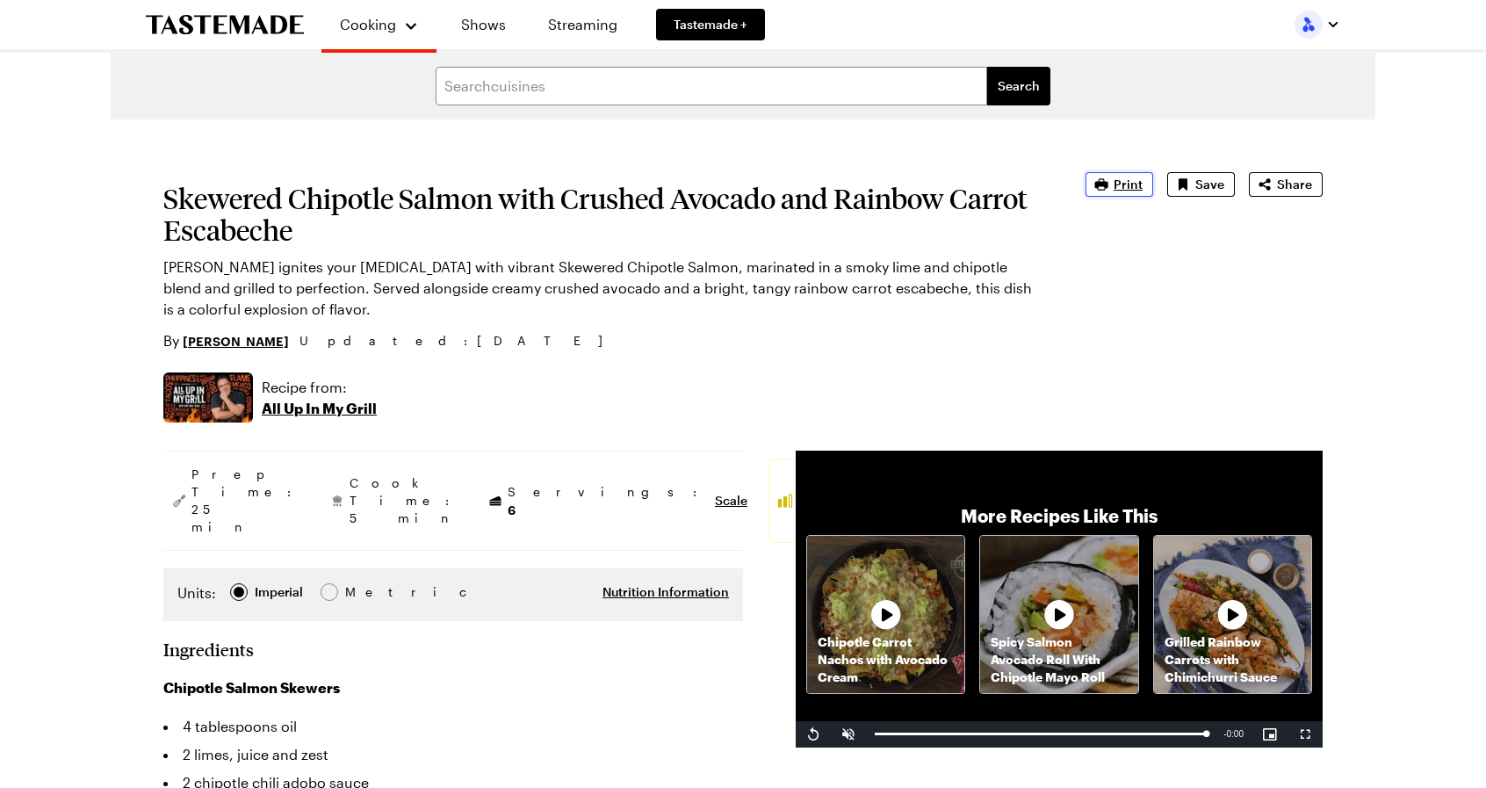
click at [1127, 178] on span "Print" at bounding box center [1128, 185] width 29 height 18
